Goal: Information Seeking & Learning: Learn about a topic

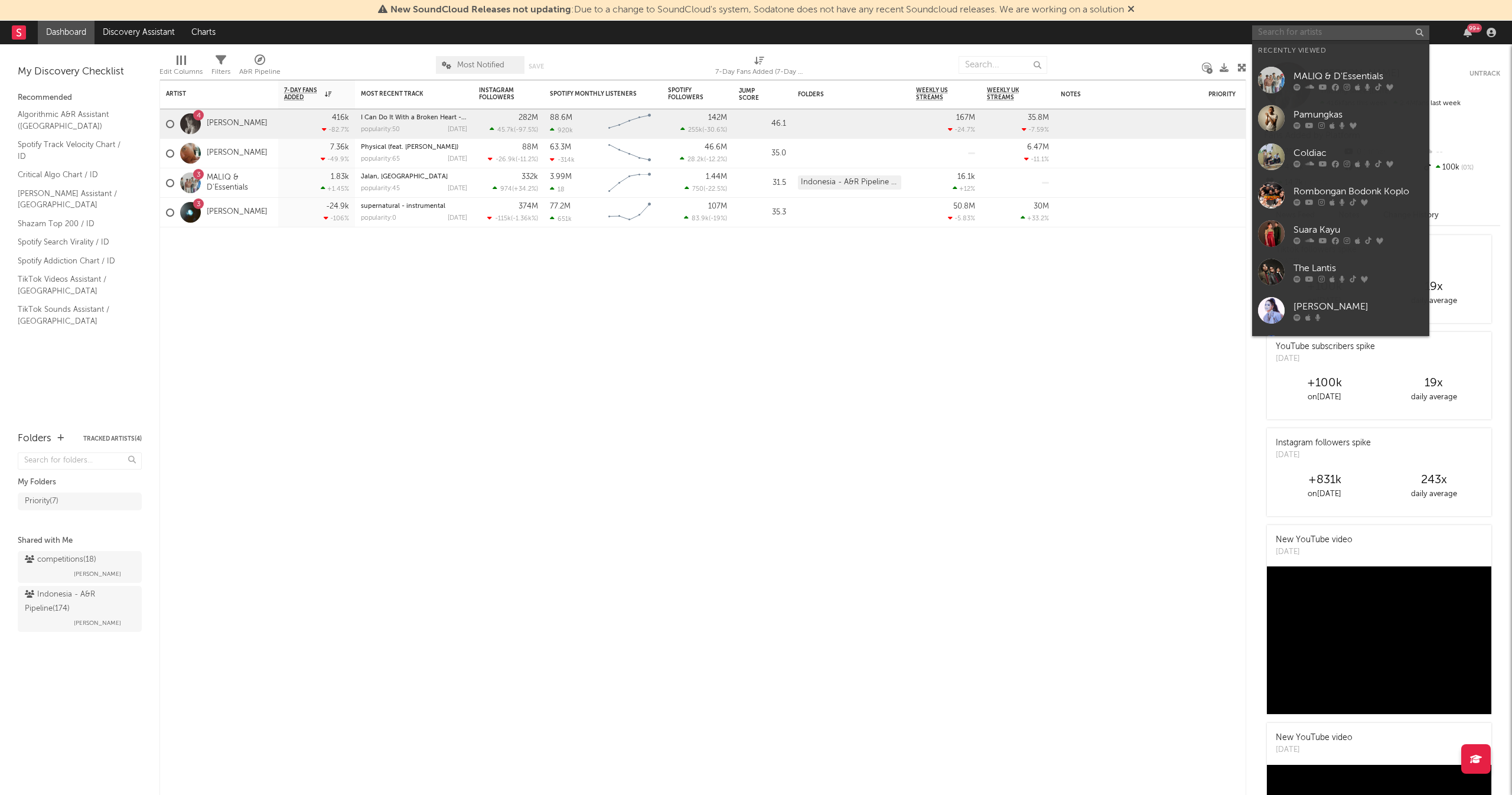
click at [1306, 27] on input "text" at bounding box center [1340, 33] width 177 height 15
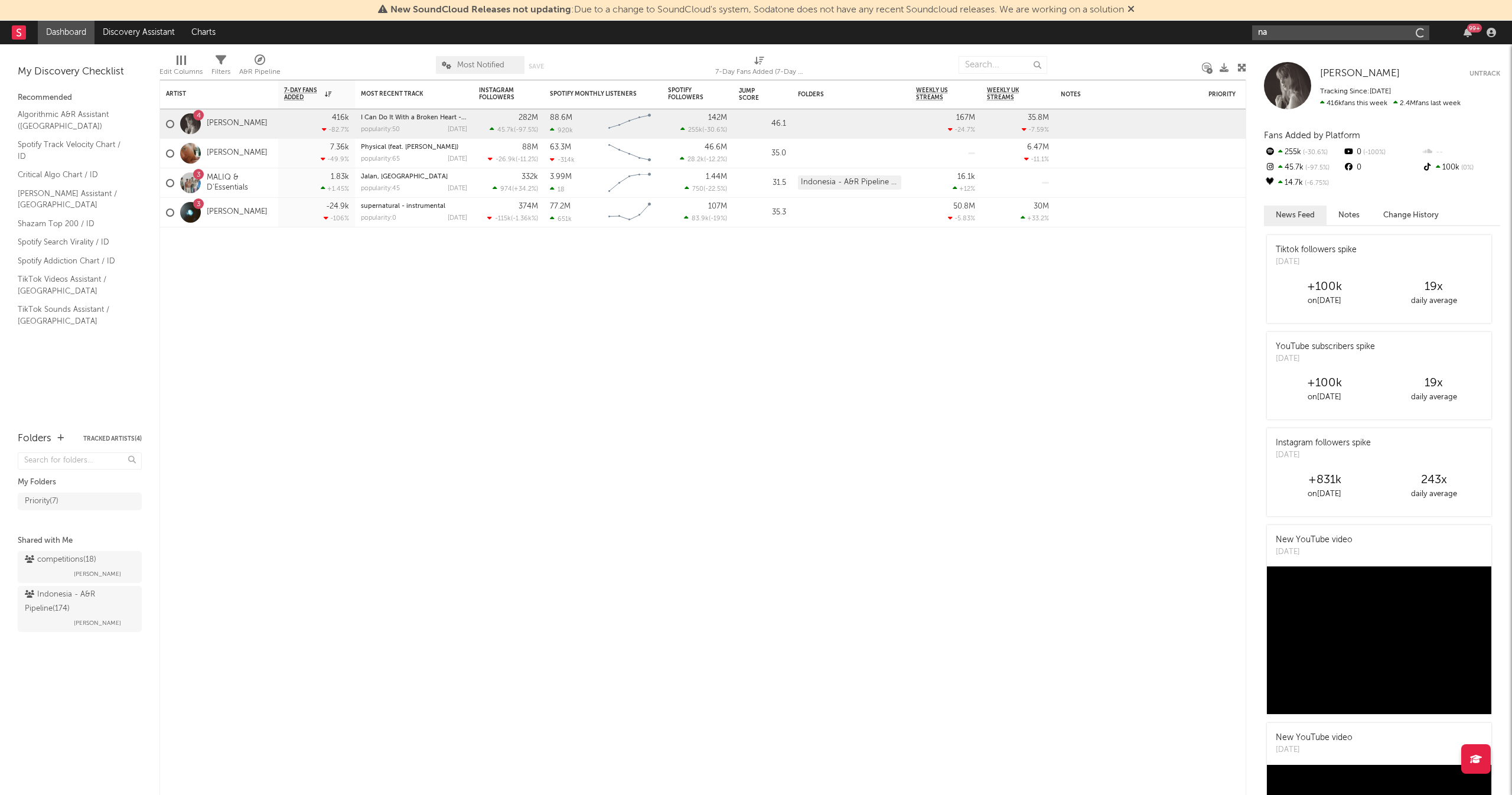
type input "n"
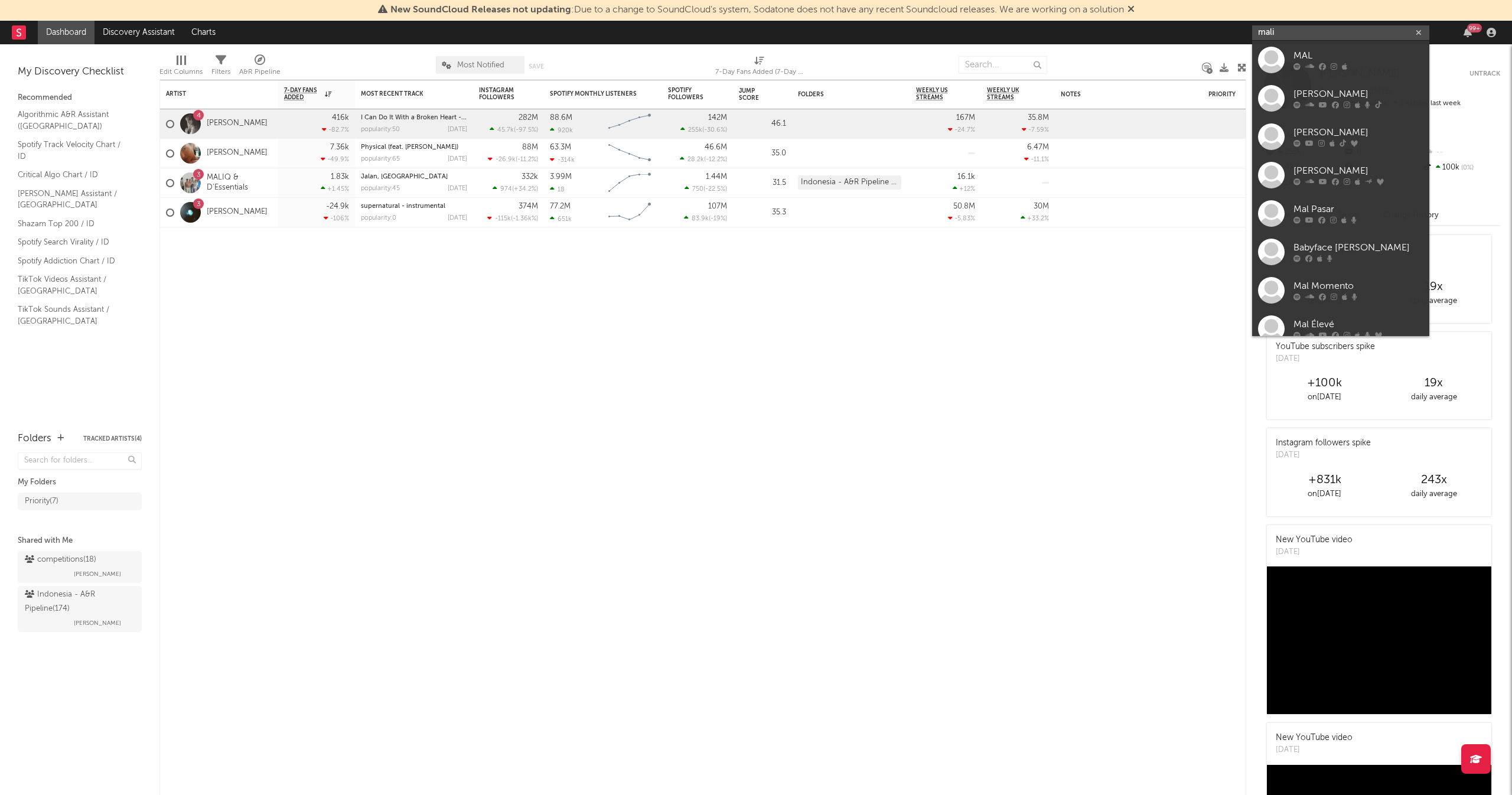
type input "maliq"
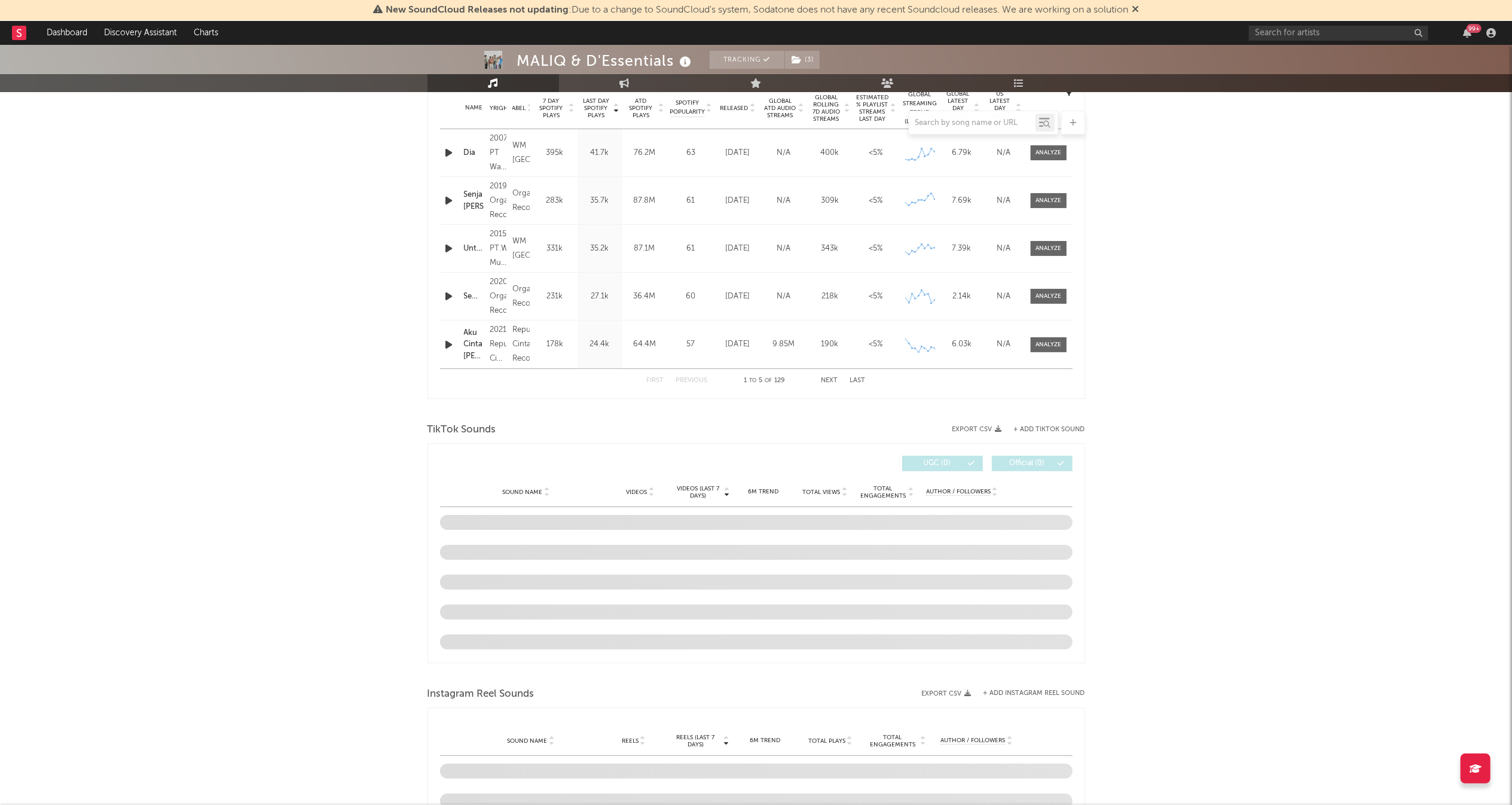
scroll to position [489, 0]
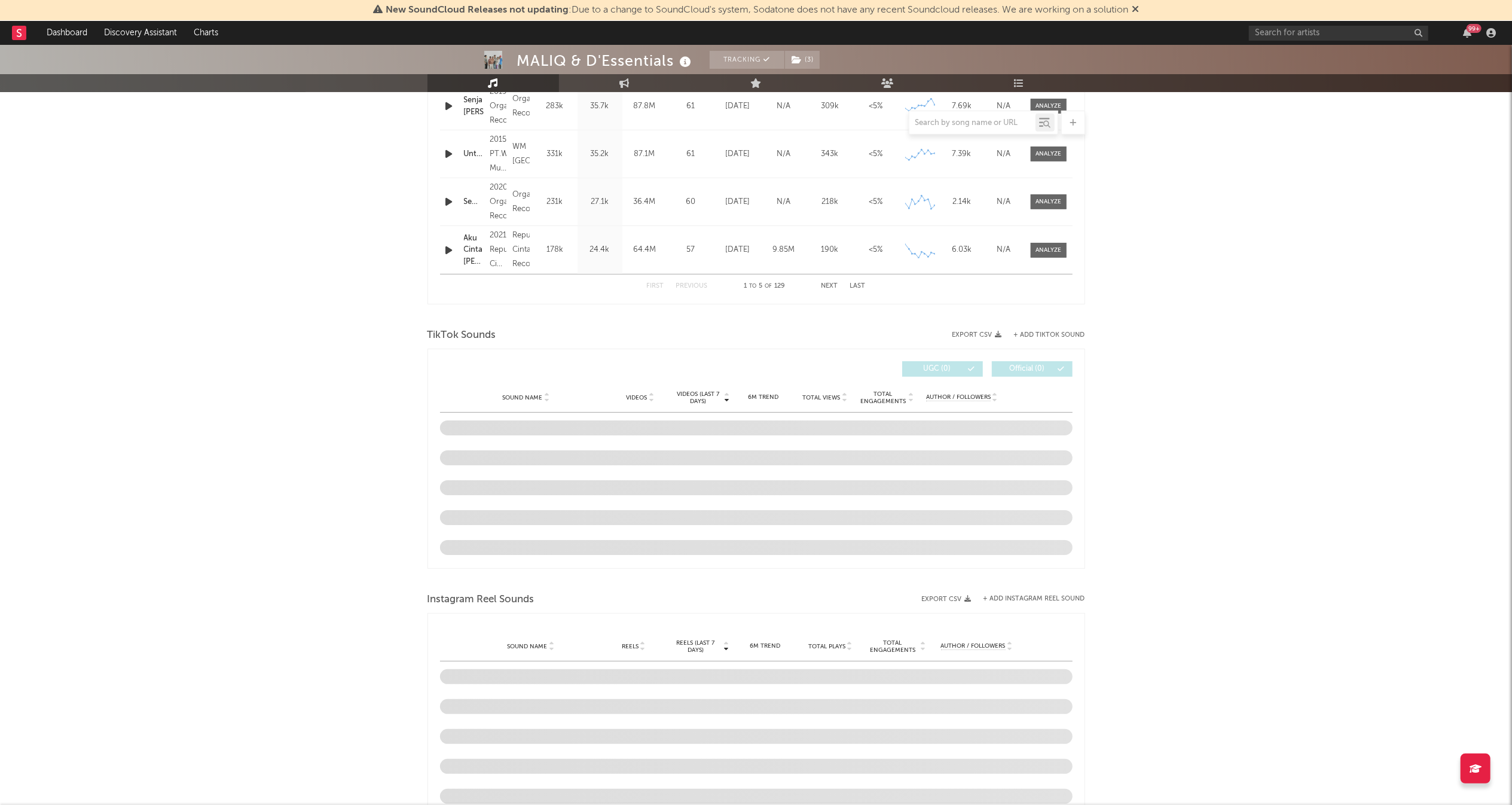
select select "6m"
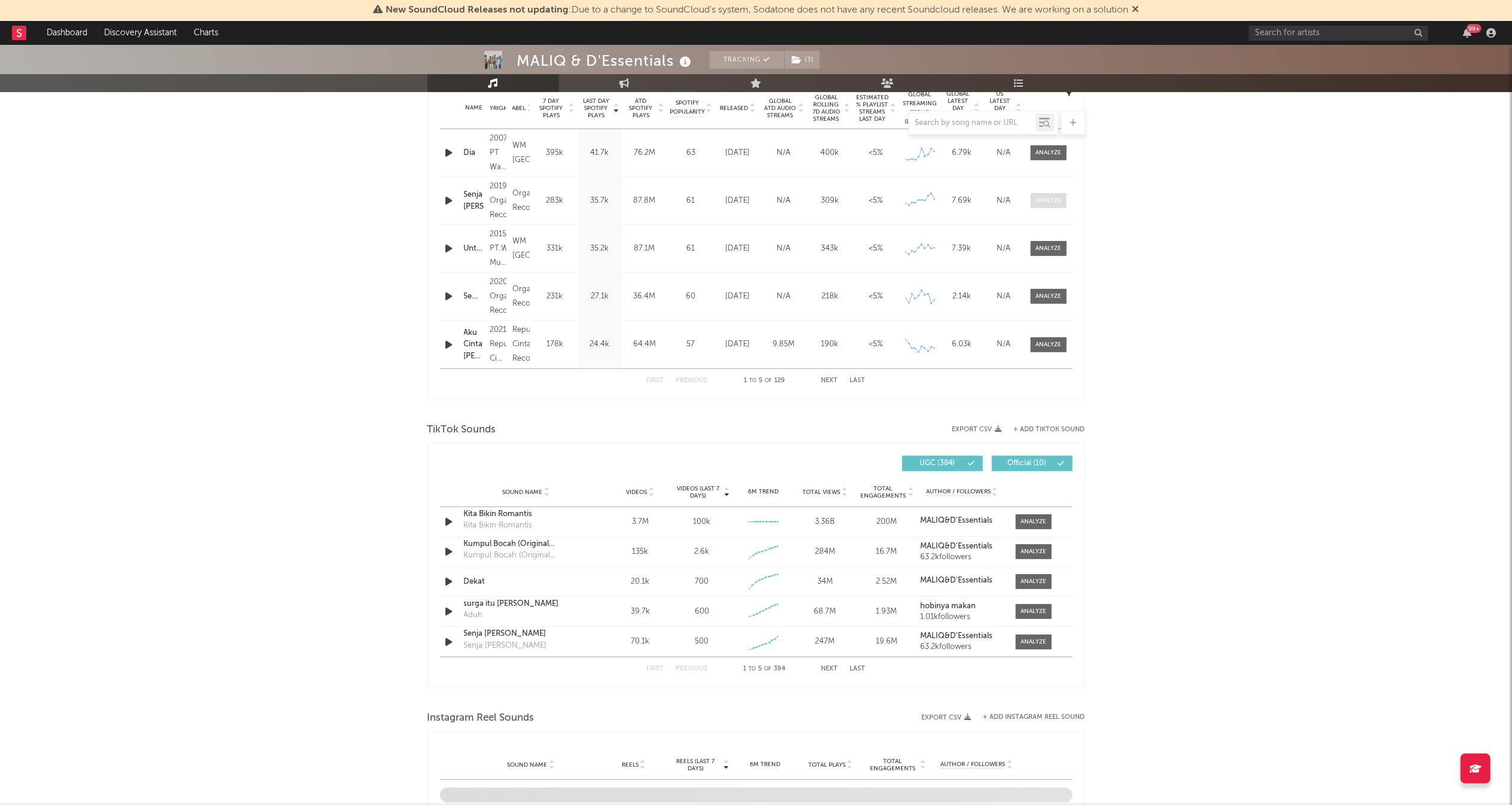
click at [1049, 198] on div at bounding box center [1048, 200] width 26 height 9
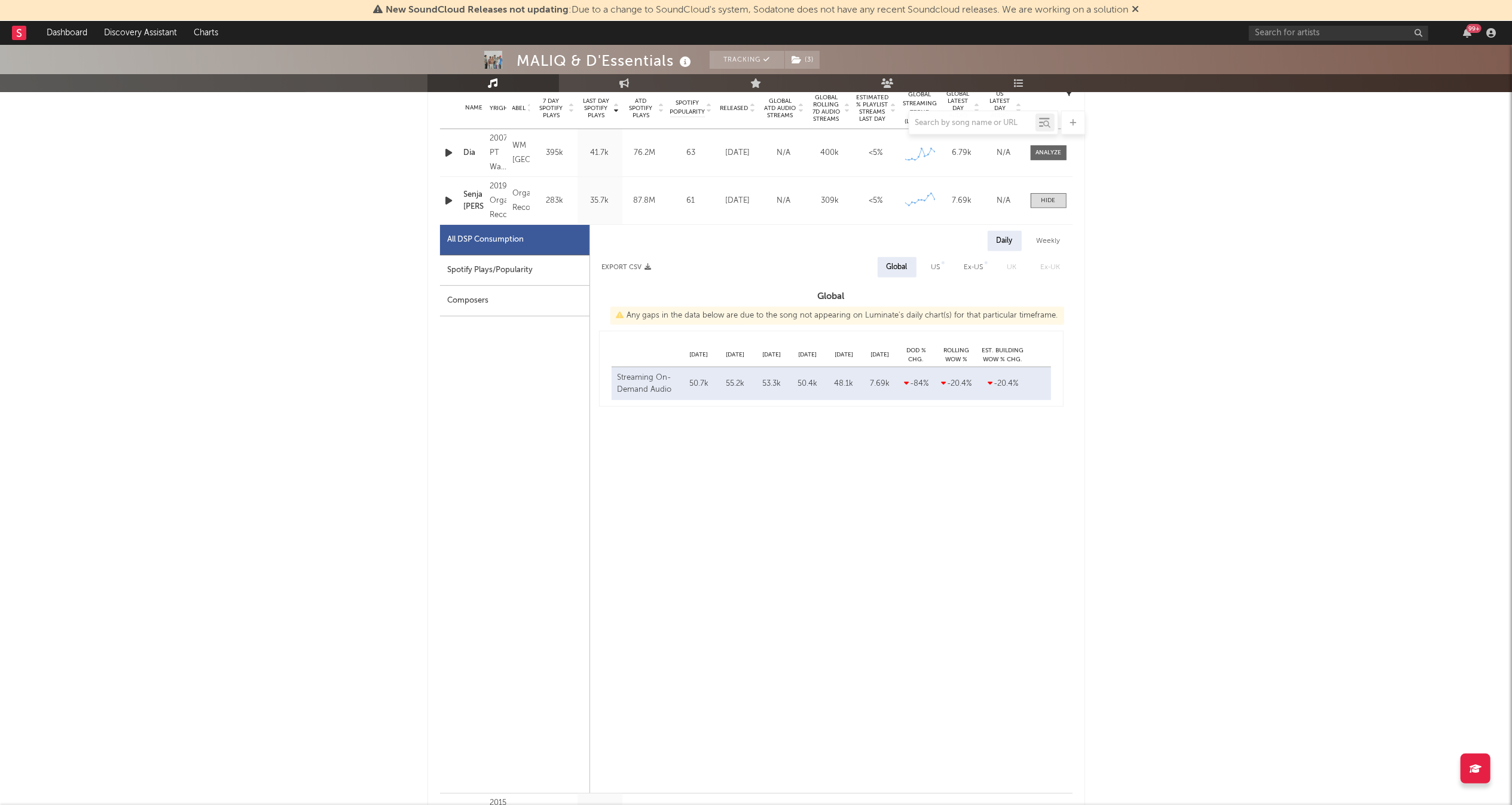
select select "6m"
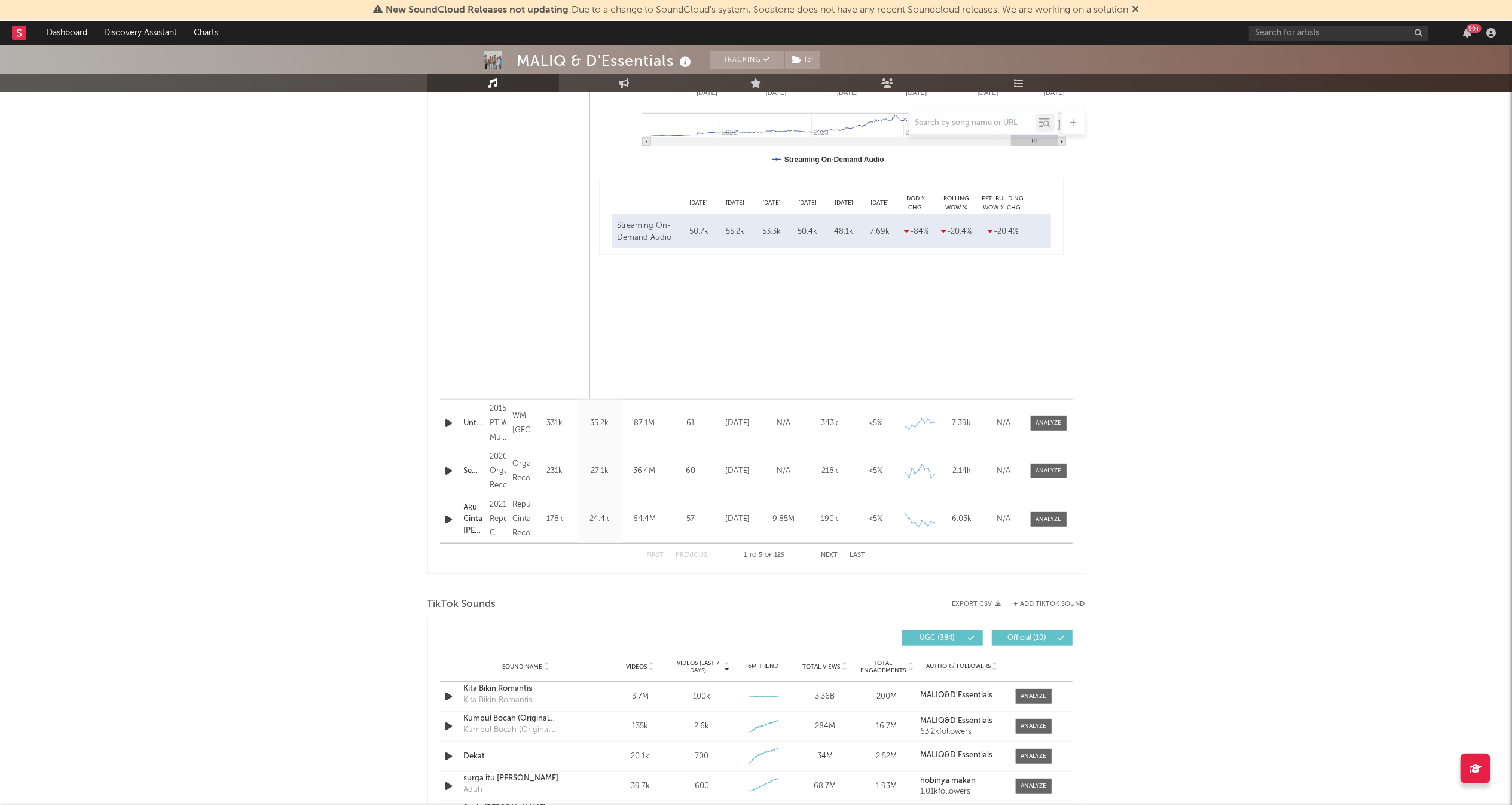
scroll to position [898, 0]
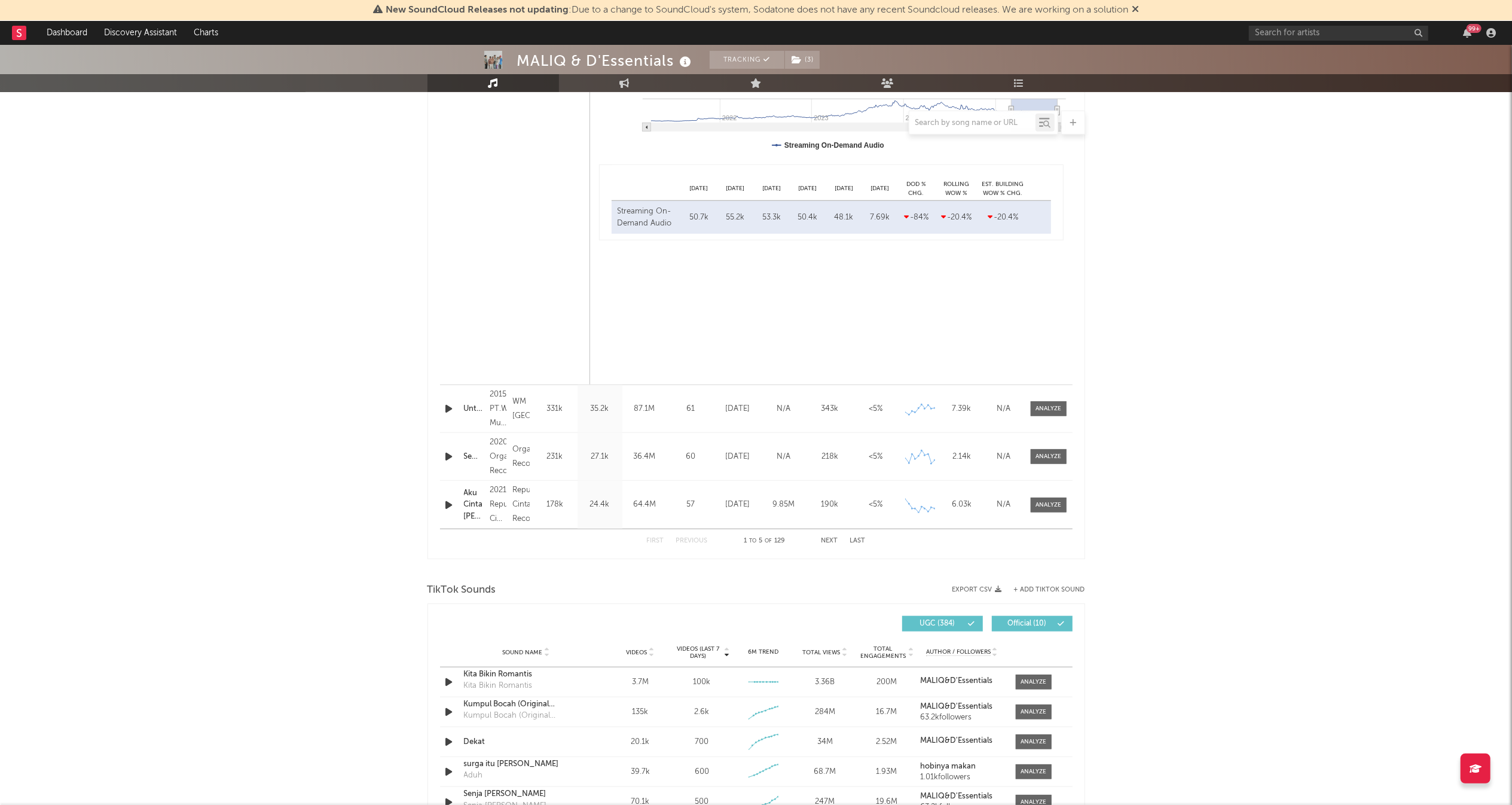
click at [1058, 401] on div "Name Untitled Copyright 2015 PT.Warner Music Indonesia Label WM Indonesia Album…" at bounding box center [756, 409] width 633 height 47
click at [1049, 404] on span at bounding box center [1048, 409] width 36 height 15
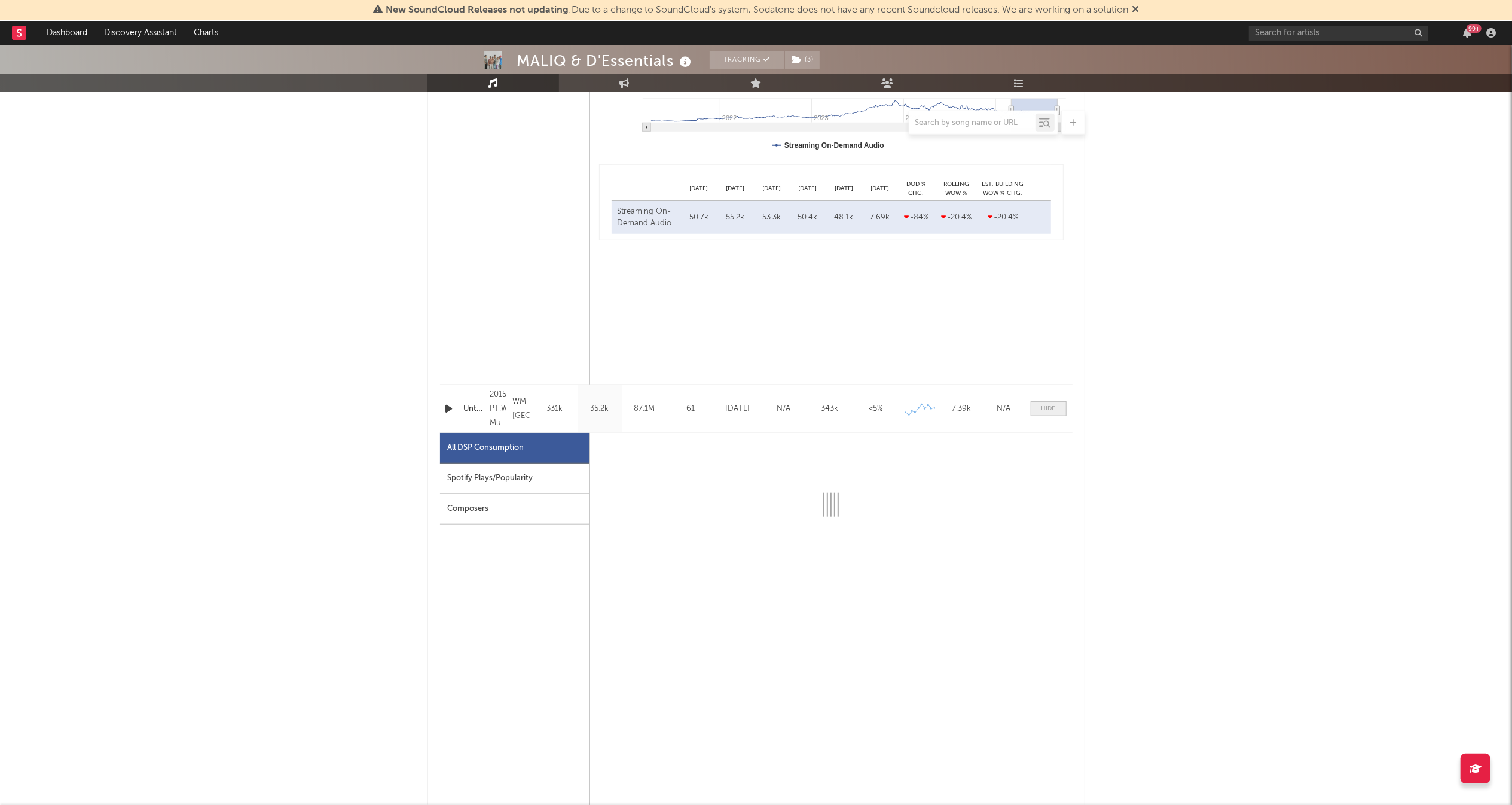
select select "6m"
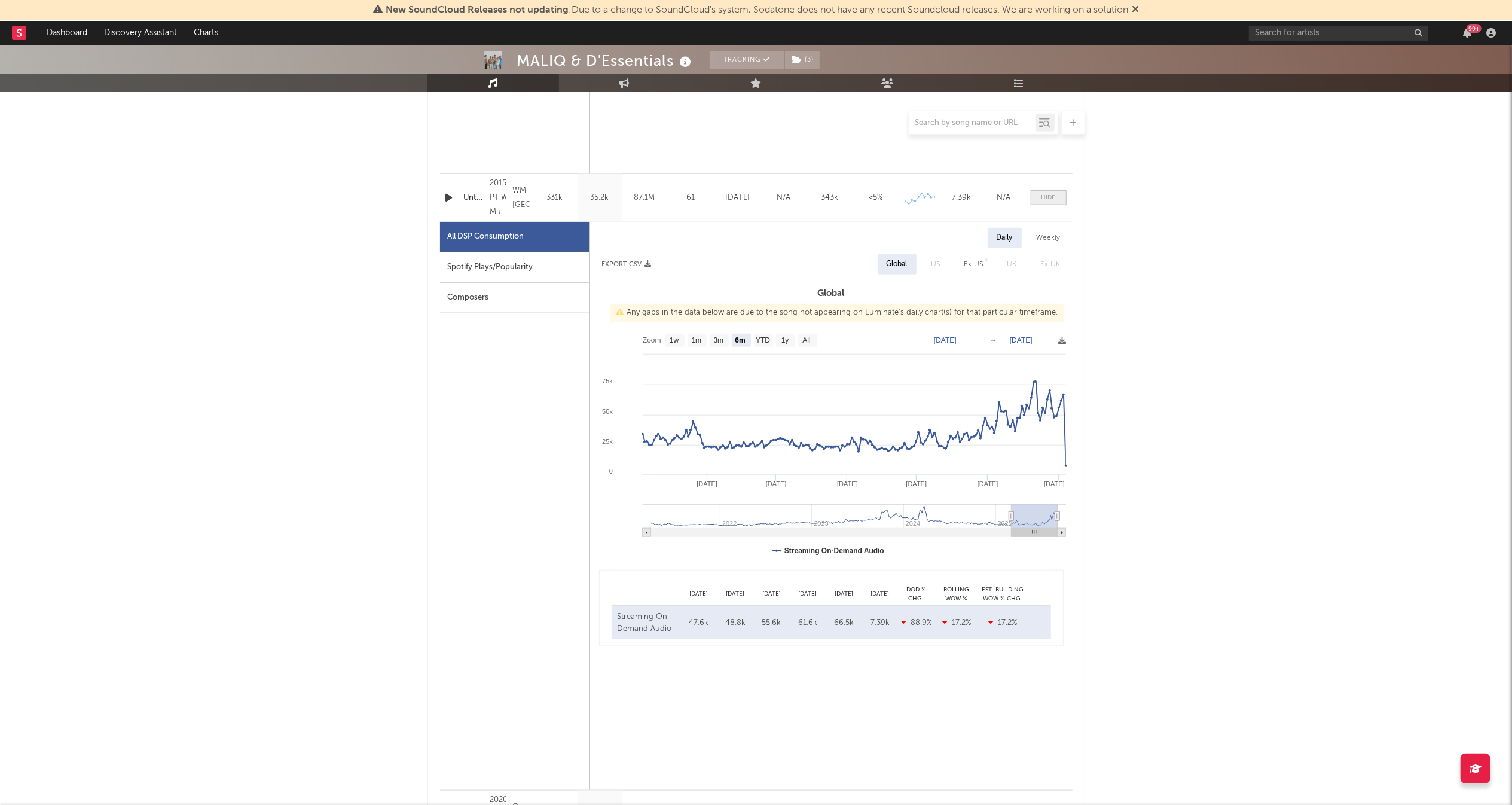
scroll to position [1106, 0]
click at [675, 345] on text "1w" at bounding box center [674, 344] width 9 height 8
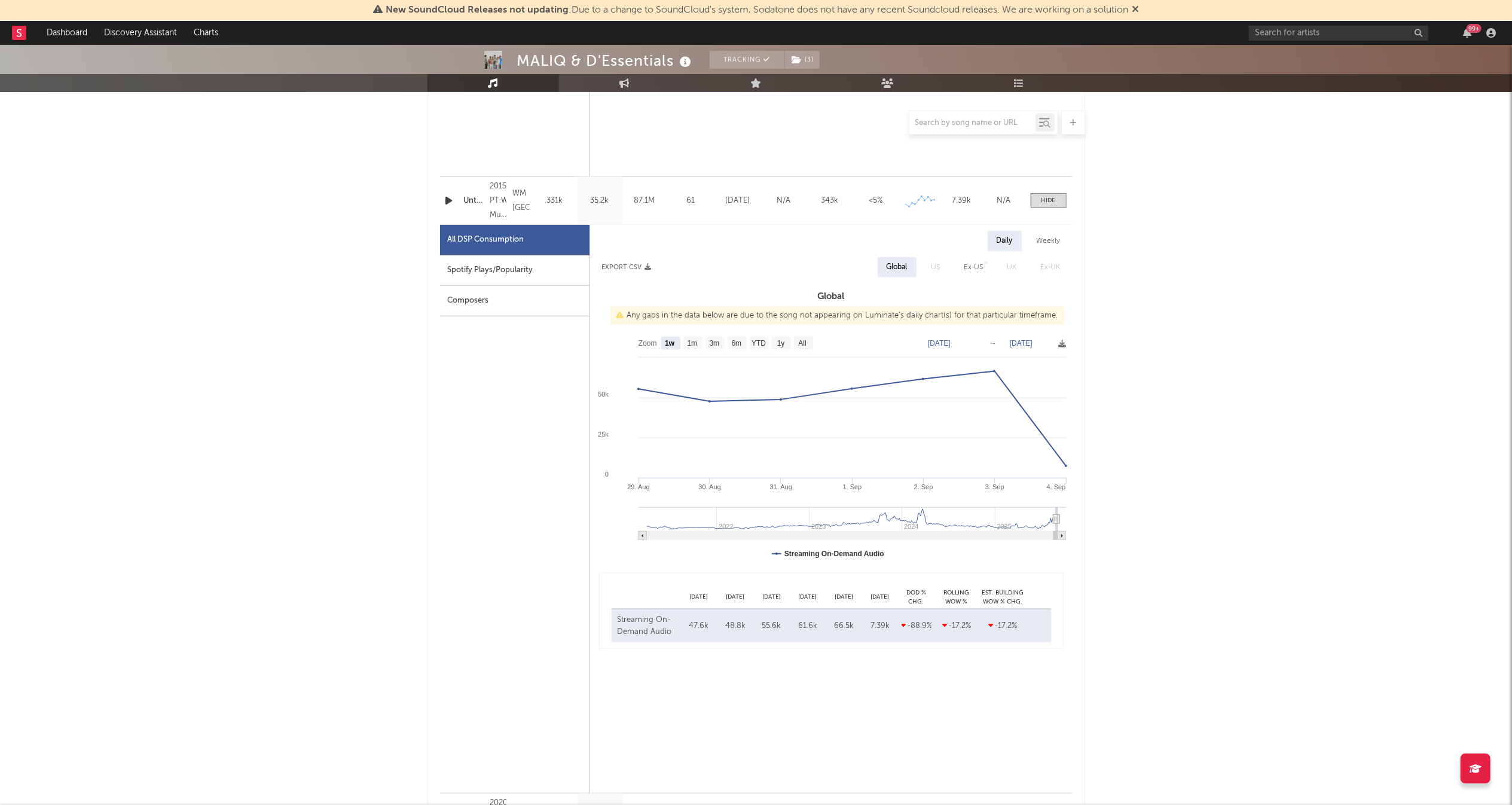
select select "1w"
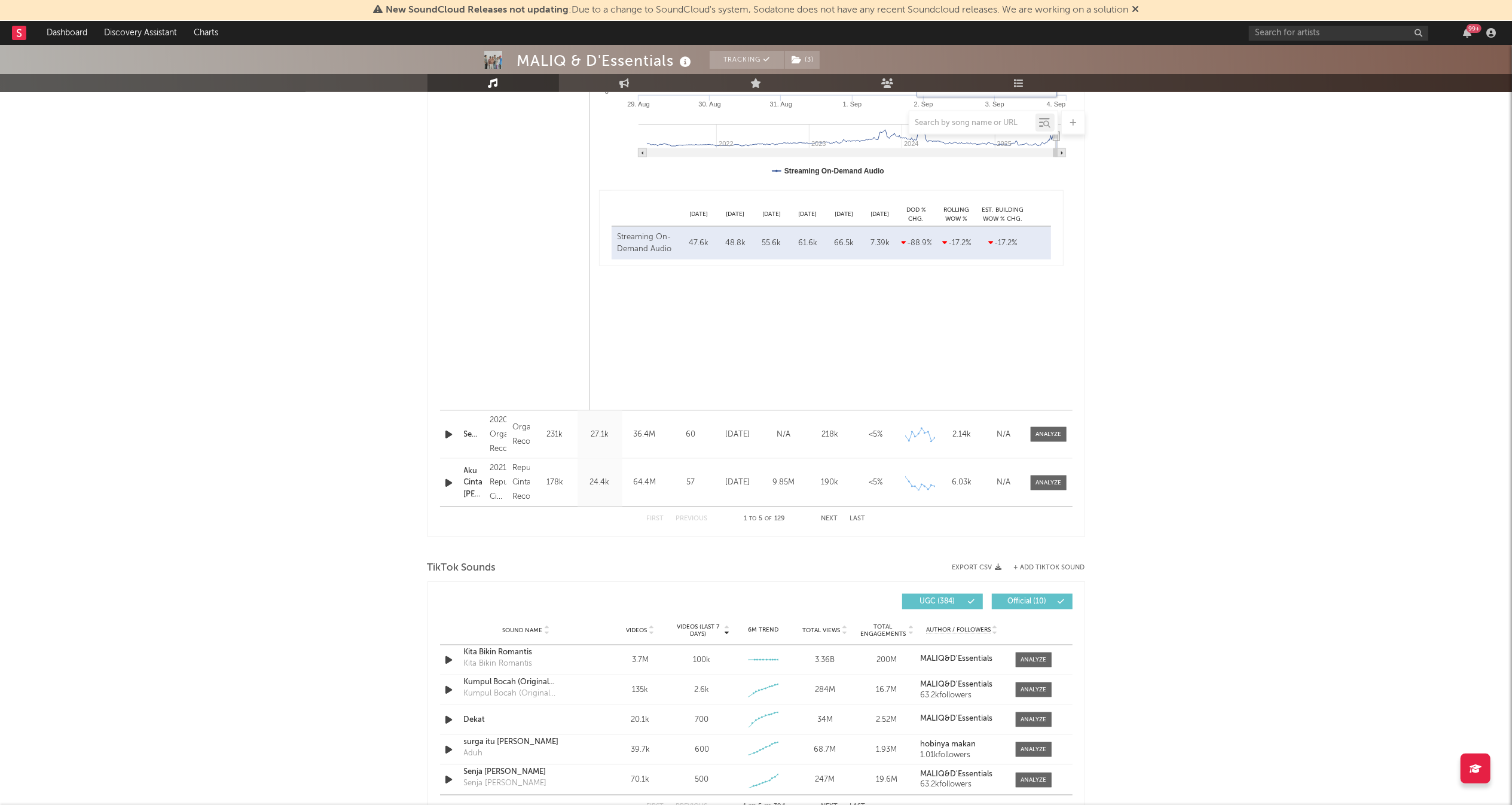
scroll to position [1491, 0]
click at [1043, 433] on div at bounding box center [1048, 432] width 26 height 9
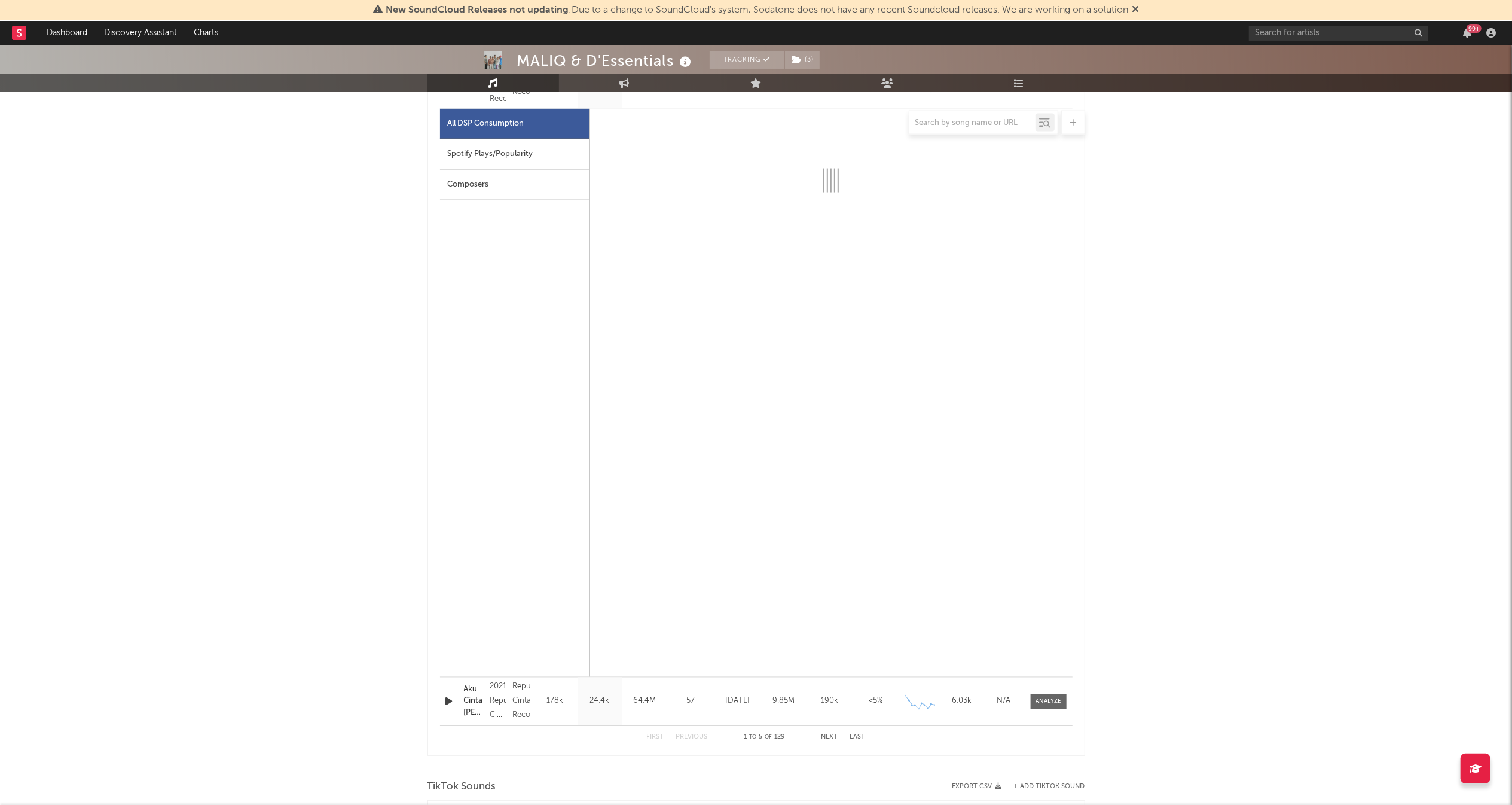
scroll to position [1836, 0]
select select "6m"
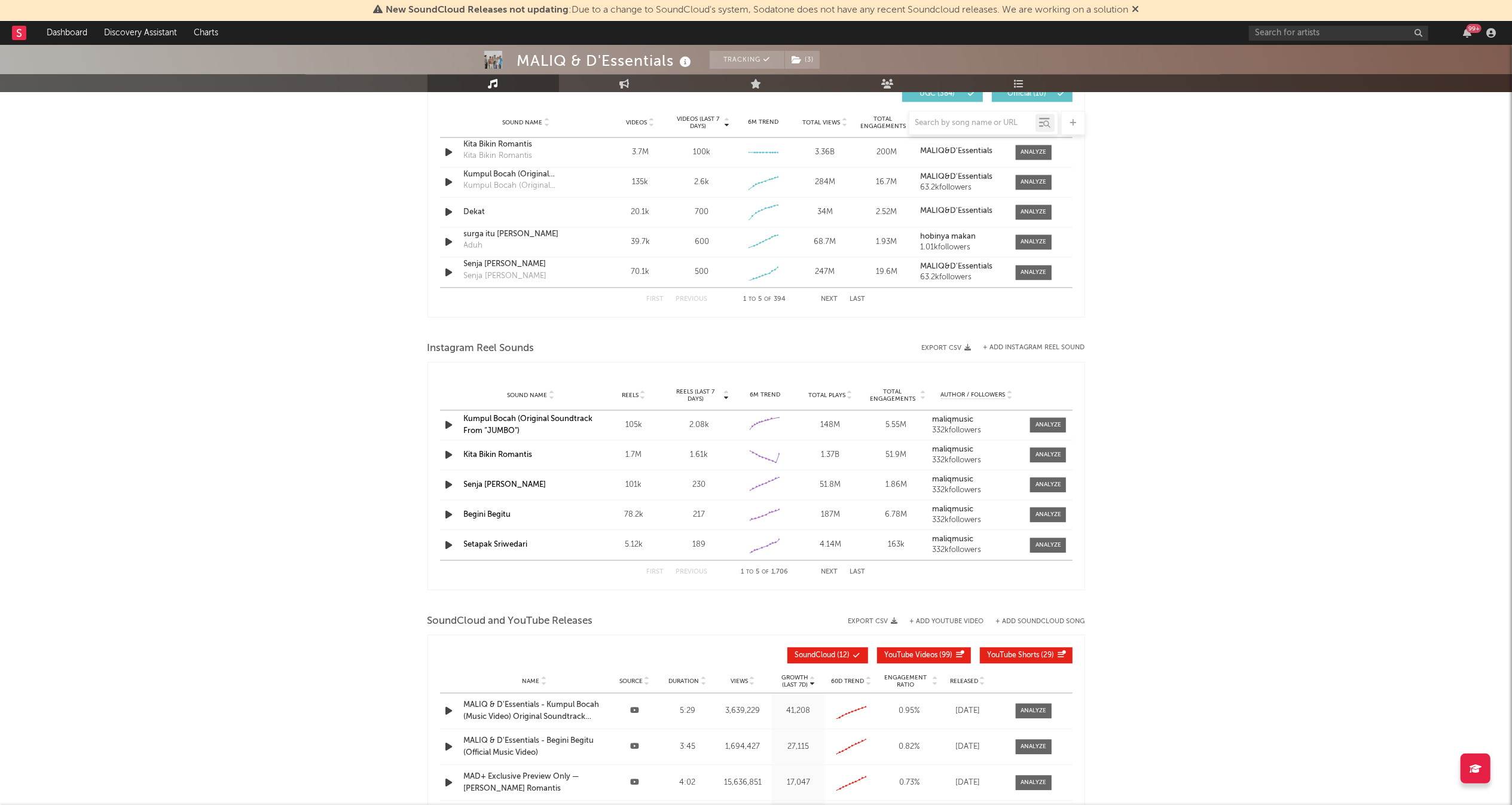
scroll to position [2566, 0]
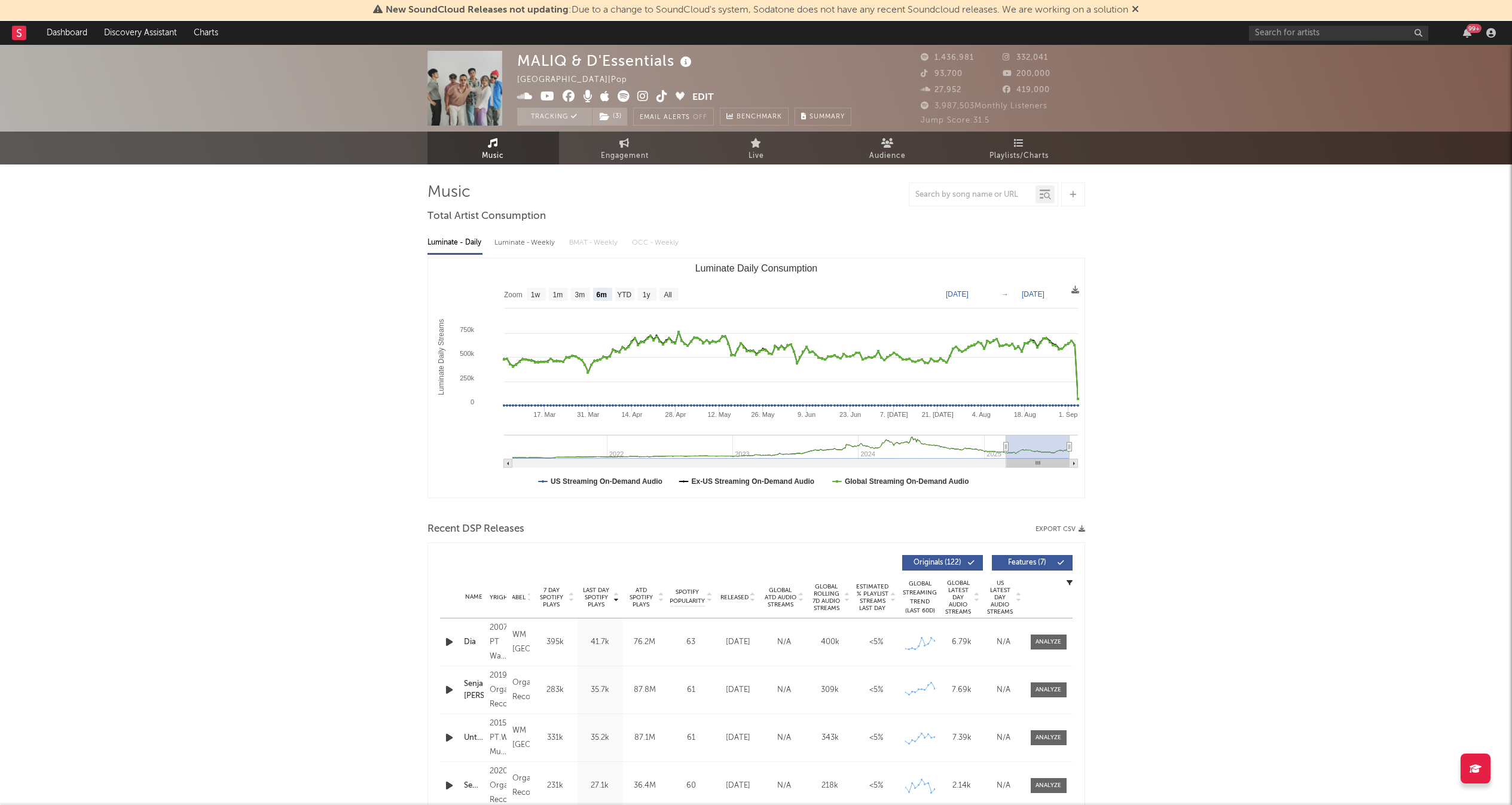
select select "6m"
